Goal: Find specific page/section: Find specific page/section

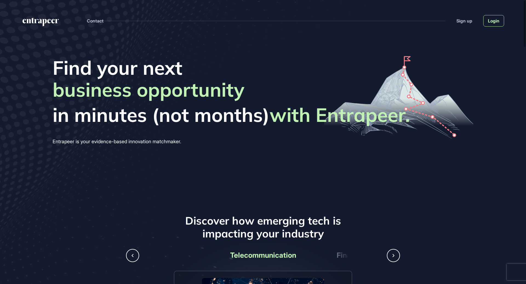
click at [499, 24] on link "Login" at bounding box center [493, 21] width 21 height 12
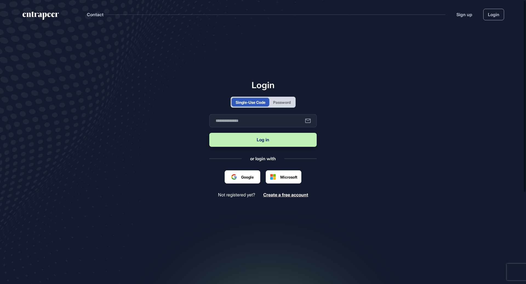
click at [249, 176] on div at bounding box center [242, 177] width 22 height 6
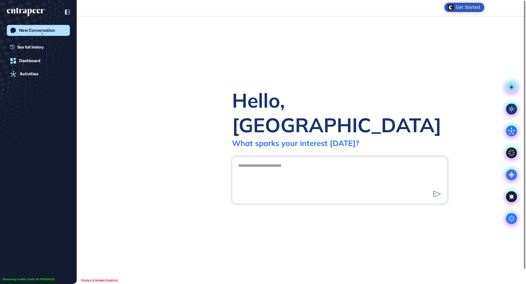
scroll to position [0, 0]
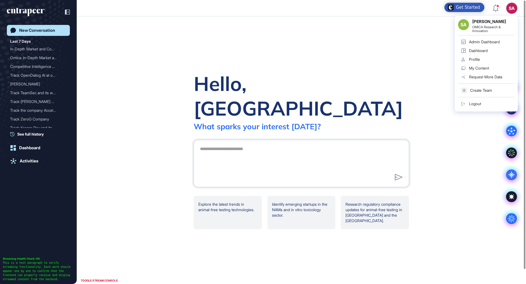
click at [496, 42] on div "Admin Dashboard" at bounding box center [484, 42] width 31 height 4
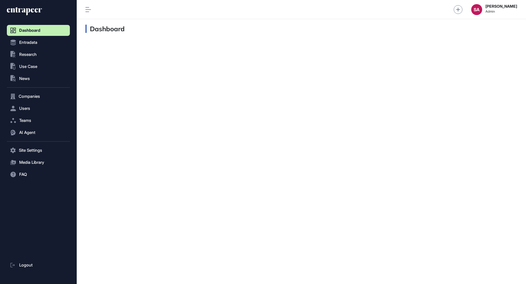
scroll to position [0, 0]
click at [29, 134] on span "AI Agent" at bounding box center [27, 132] width 16 height 4
click at [26, 156] on link "Messages" at bounding box center [40, 154] width 60 height 10
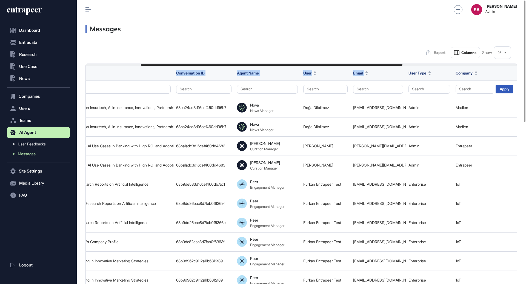
scroll to position [0, 94]
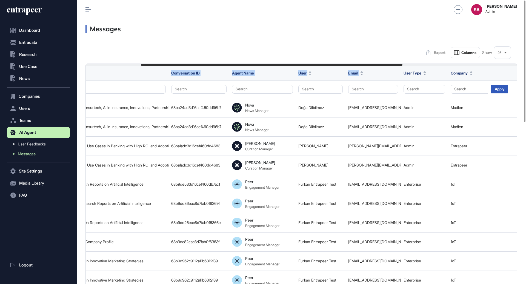
drag, startPoint x: 340, startPoint y: 65, endPoint x: 397, endPoint y: 70, distance: 57.4
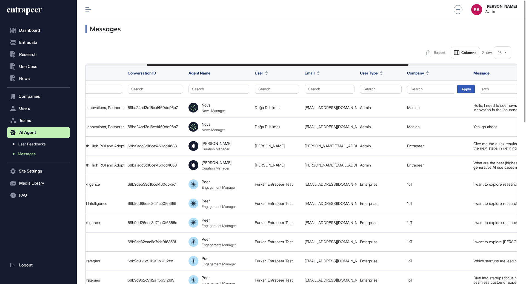
scroll to position [0, 140]
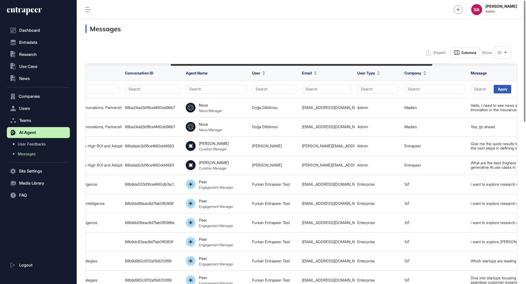
drag, startPoint x: 395, startPoint y: 64, endPoint x: 423, endPoint y: 64, distance: 27.7
click at [423, 64] on div at bounding box center [302, 65] width 262 height 2
click at [423, 87] on button "Search" at bounding box center [434, 89] width 61 height 9
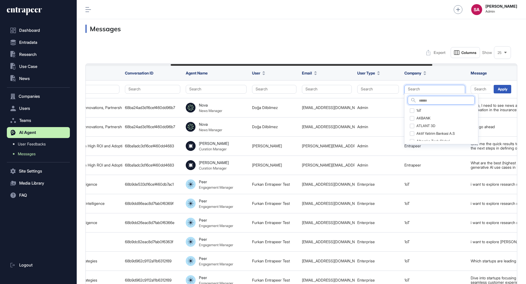
click at [426, 102] on input "text" at bounding box center [447, 100] width 56 height 7
type input "*******"
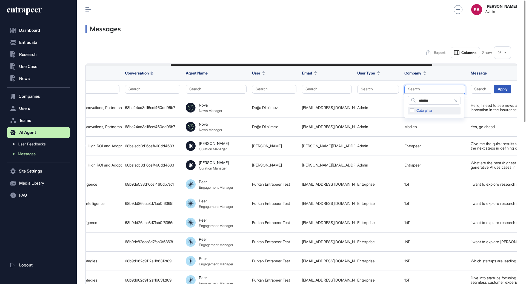
click at [412, 110] on div "Caterpillar" at bounding box center [434, 111] width 53 height 8
click at [500, 92] on div "Apply" at bounding box center [503, 89] width 18 height 8
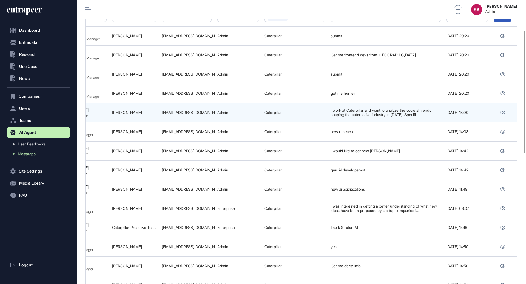
scroll to position [76, 0]
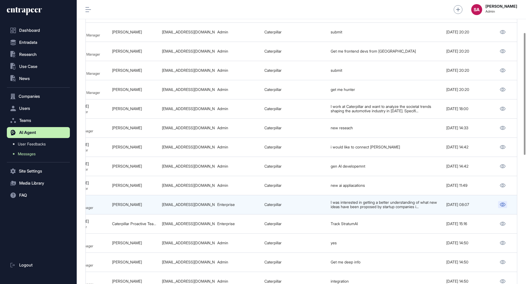
click at [502, 204] on icon at bounding box center [503, 205] width 6 height 4
